Goal: Information Seeking & Learning: Learn about a topic

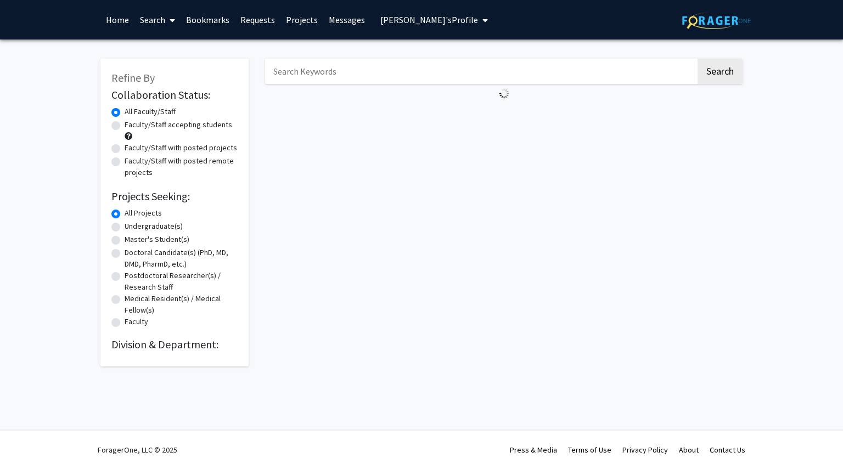
click at [685, 16] on img at bounding box center [716, 20] width 69 height 17
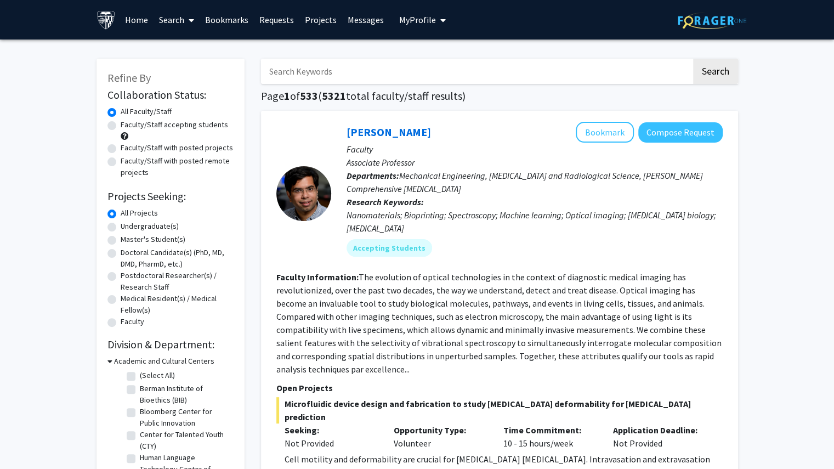
click at [147, 214] on label "All Projects" at bounding box center [139, 213] width 37 height 12
click at [128, 214] on input "All Projects" at bounding box center [124, 210] width 7 height 7
click at [144, 221] on label "Undergraduate(s)" at bounding box center [150, 227] width 58 height 12
click at [128, 221] on input "Undergraduate(s)" at bounding box center [124, 224] width 7 height 7
radio input "true"
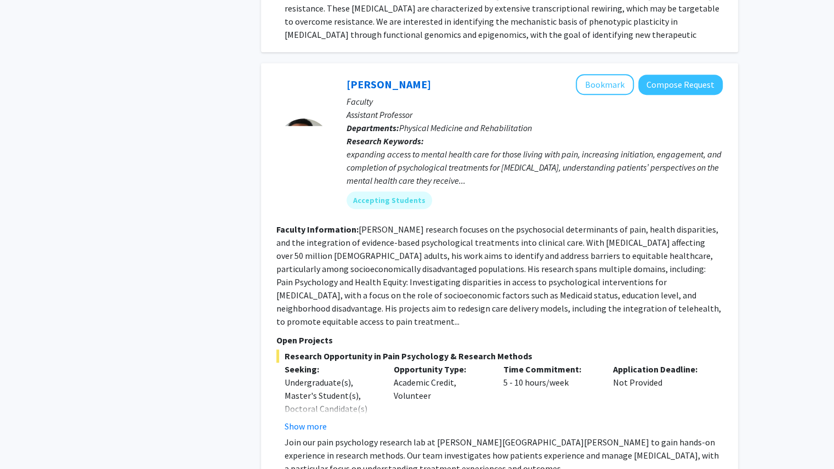
scroll to position [479, 0]
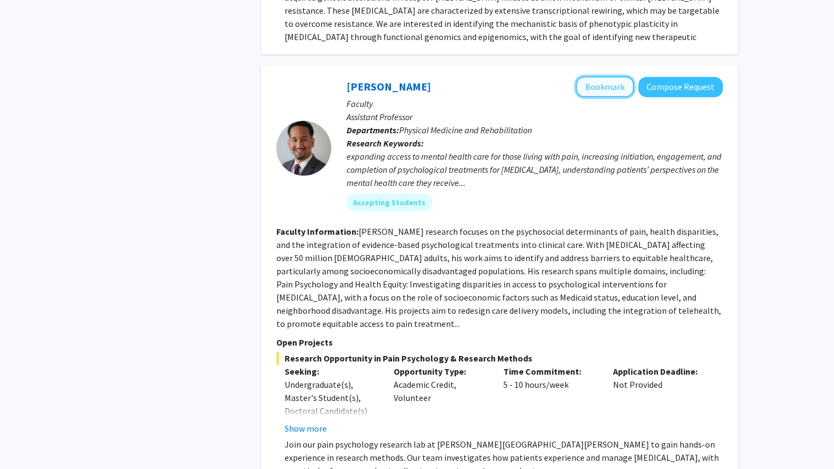
click at [602, 76] on button "Bookmark" at bounding box center [605, 86] width 58 height 21
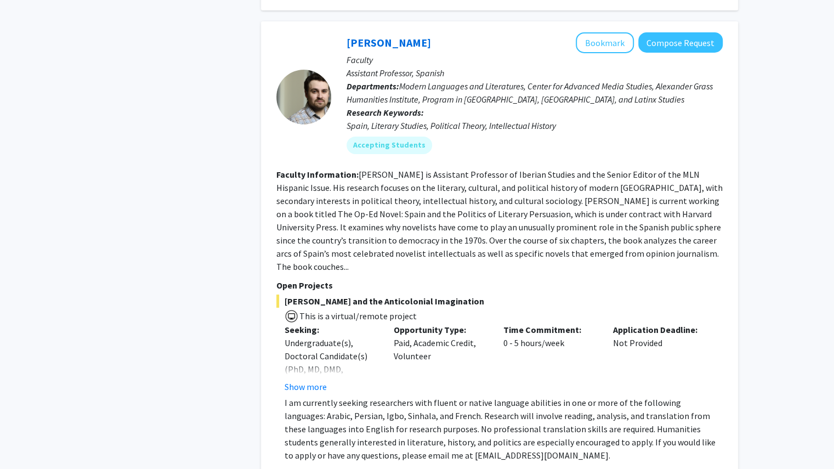
scroll to position [4706, 0]
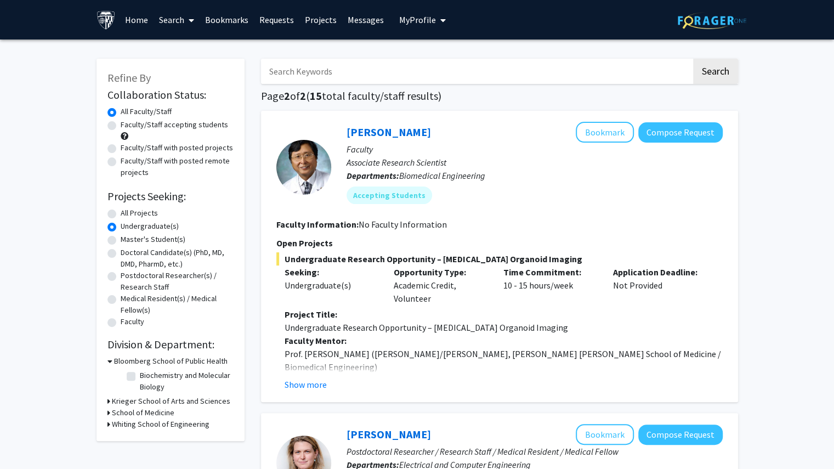
click at [149, 129] on label "Faculty/Staff accepting students" at bounding box center [175, 125] width 108 height 12
click at [128, 126] on input "Faculty/Staff accepting students" at bounding box center [124, 122] width 7 height 7
radio input "true"
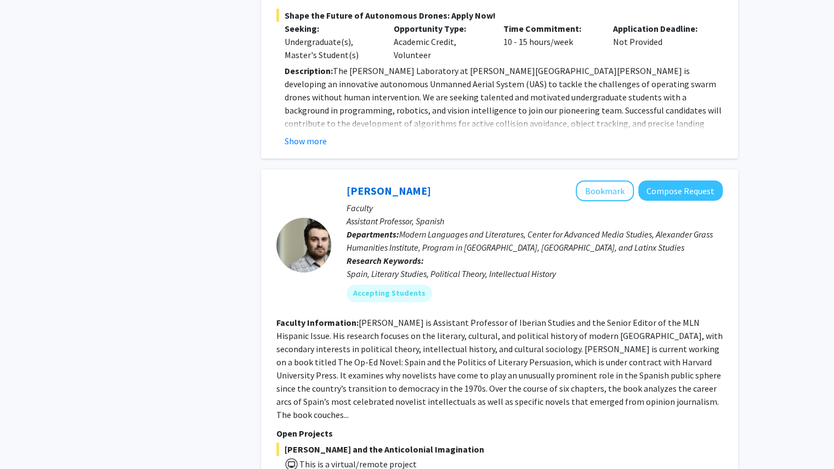
scroll to position [4713, 0]
